Goal: Check status

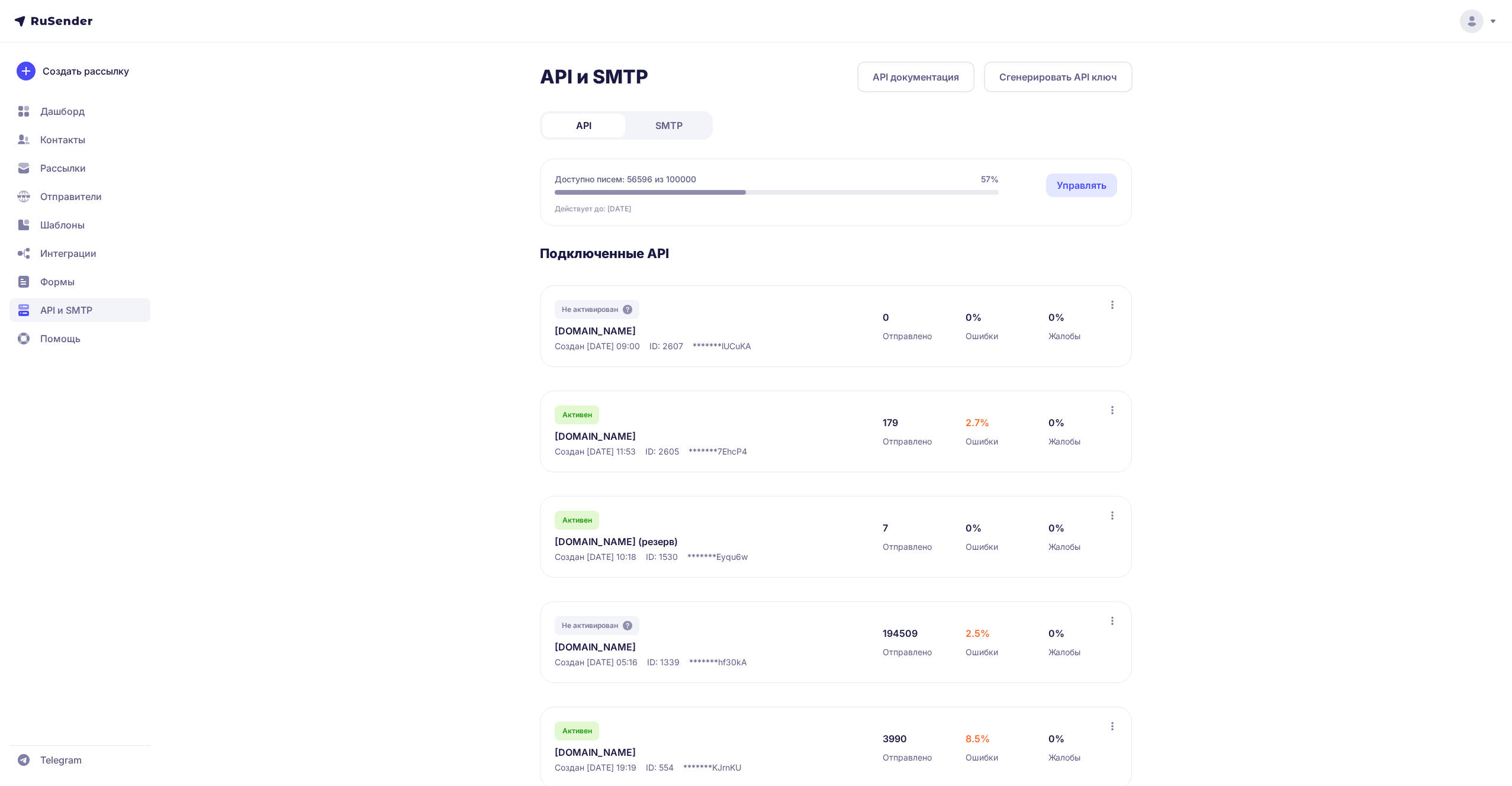
scroll to position [30, 0]
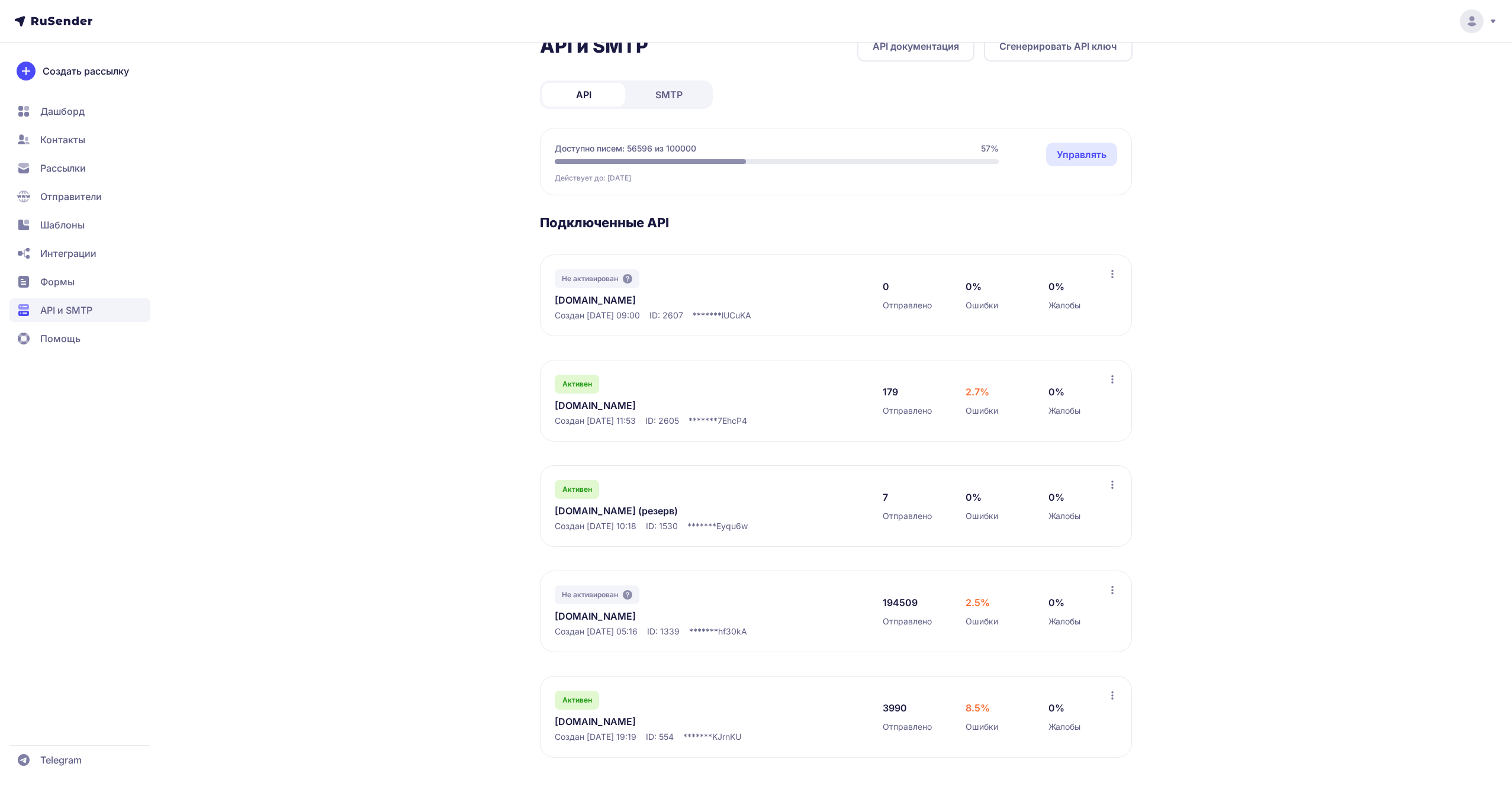
click at [606, 408] on link "[DOMAIN_NAME]" at bounding box center [676, 405] width 243 height 14
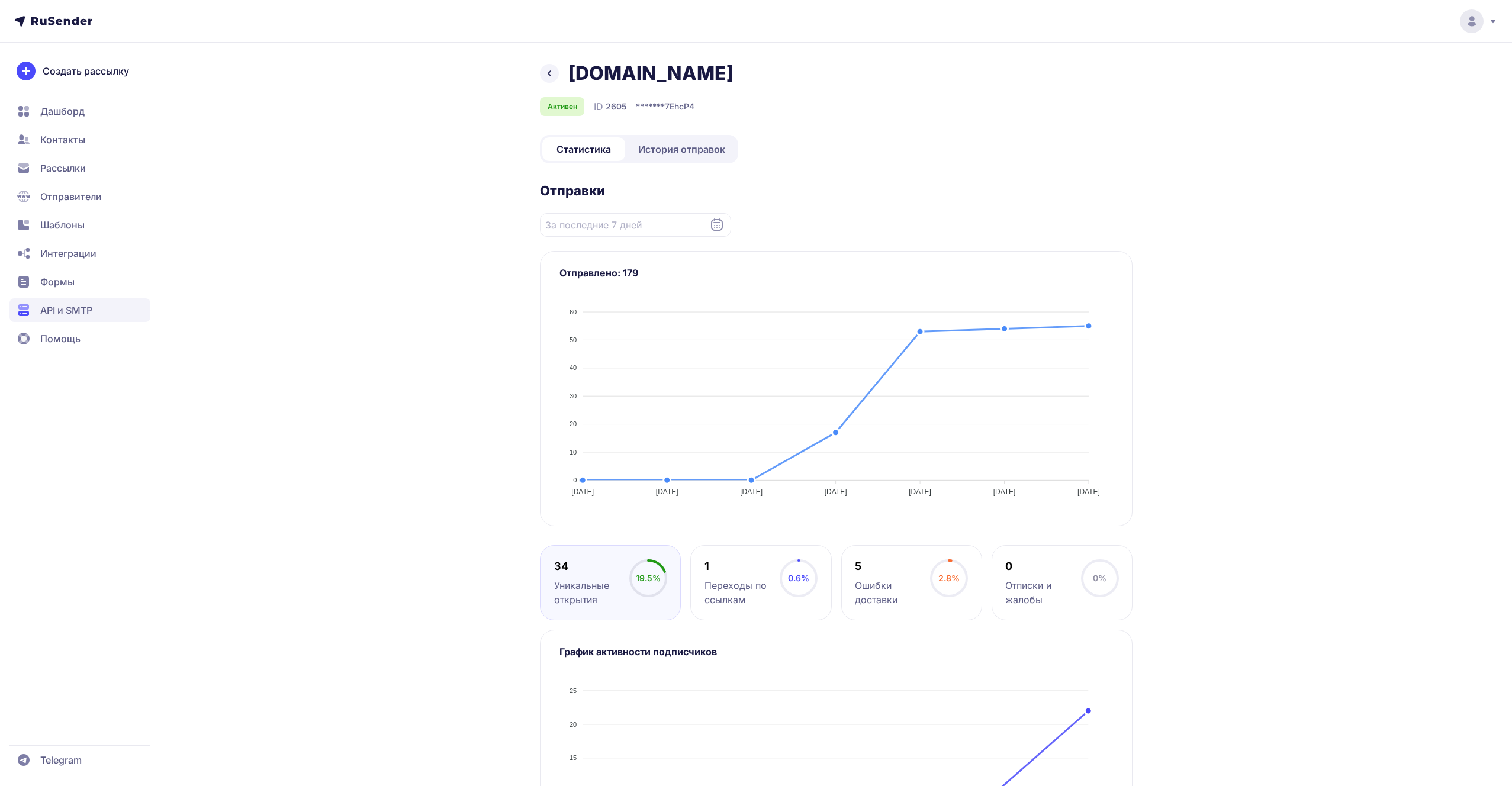
click at [669, 158] on link "История отправок" at bounding box center [681, 149] width 109 height 23
